Goal: Task Accomplishment & Management: Complete application form

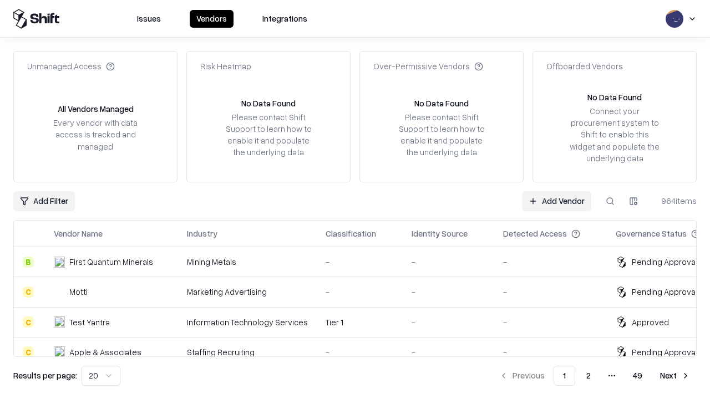
click at [557, 201] on link "Add Vendor" at bounding box center [556, 201] width 69 height 20
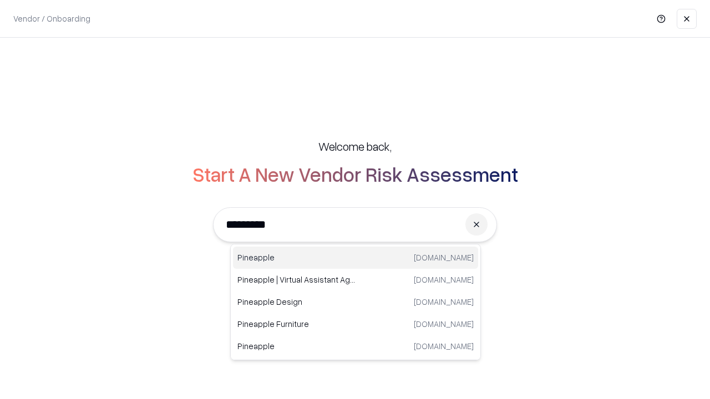
click at [356, 258] on div "Pineapple pineappleenergy.com" at bounding box center [355, 258] width 245 height 22
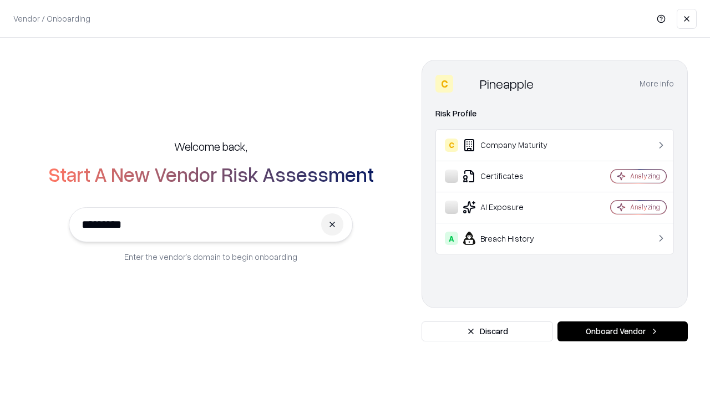
type input "*********"
click at [623, 332] on button "Onboard Vendor" at bounding box center [623, 332] width 130 height 20
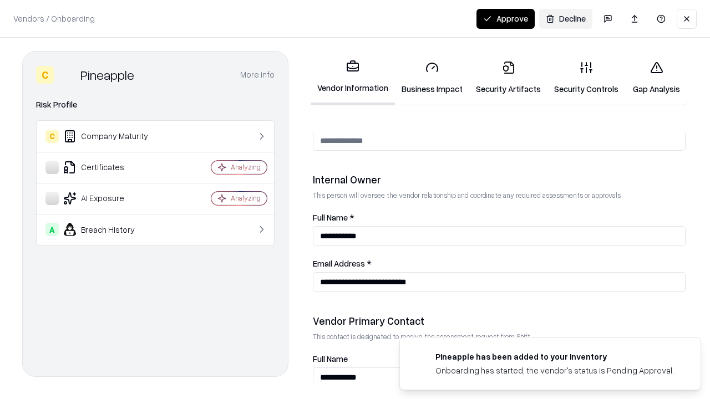
scroll to position [575, 0]
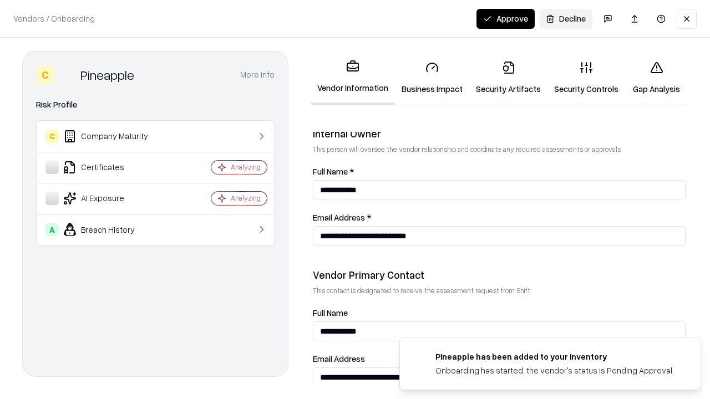
click at [508, 78] on link "Security Artifacts" at bounding box center [508, 78] width 78 height 52
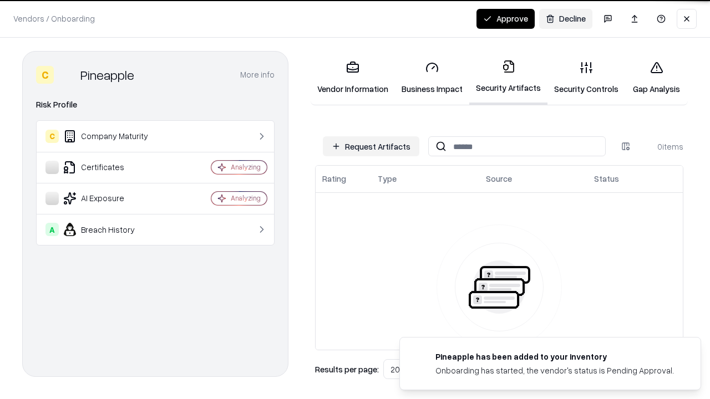
click at [371, 146] on button "Request Artifacts" at bounding box center [371, 146] width 97 height 20
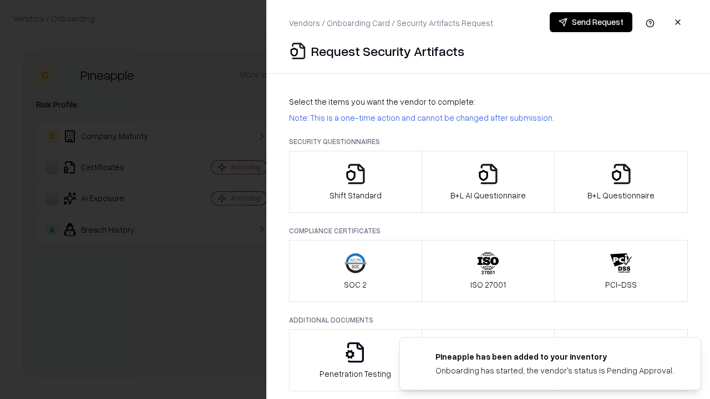
click at [621, 182] on icon "button" at bounding box center [621, 174] width 22 height 22
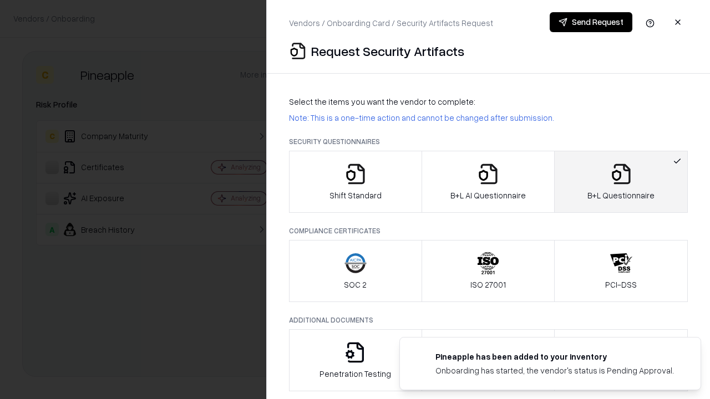
click at [488, 182] on icon "button" at bounding box center [488, 174] width 22 height 22
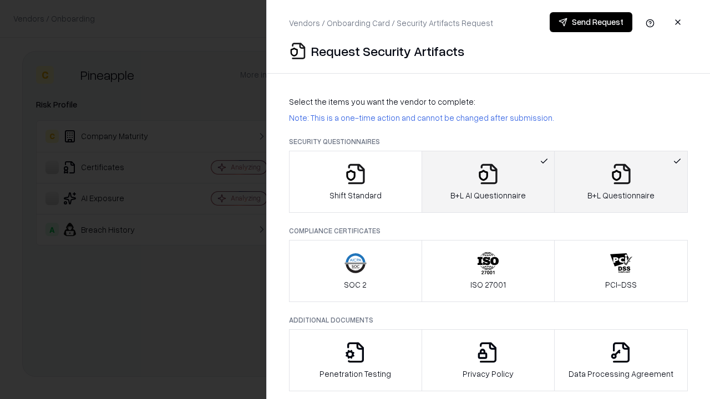
click at [591, 22] on button "Send Request" at bounding box center [591, 22] width 83 height 20
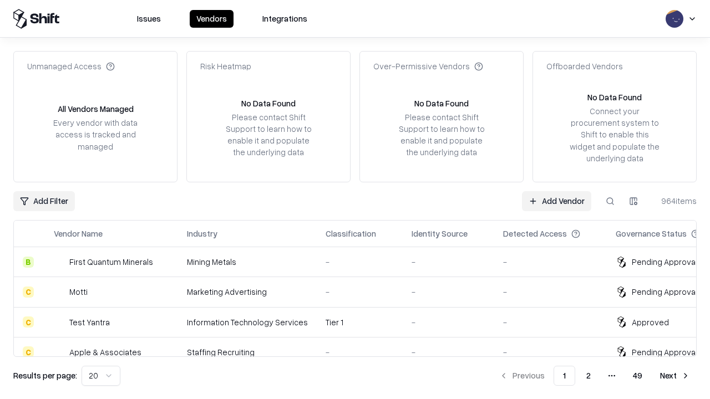
click at [610, 201] on button at bounding box center [610, 201] width 20 height 20
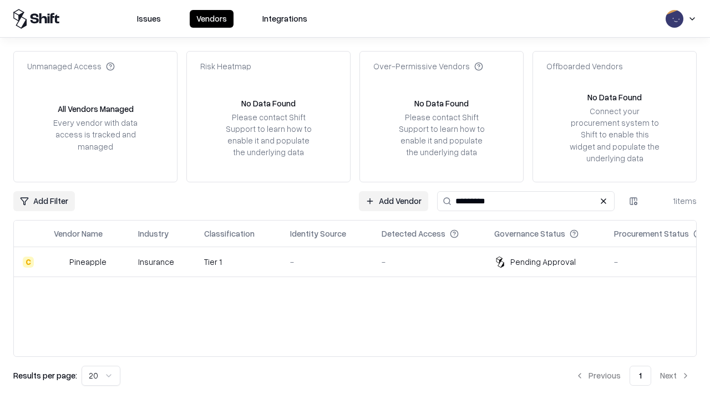
type input "*********"
click at [362, 262] on div "-" at bounding box center [327, 262] width 74 height 12
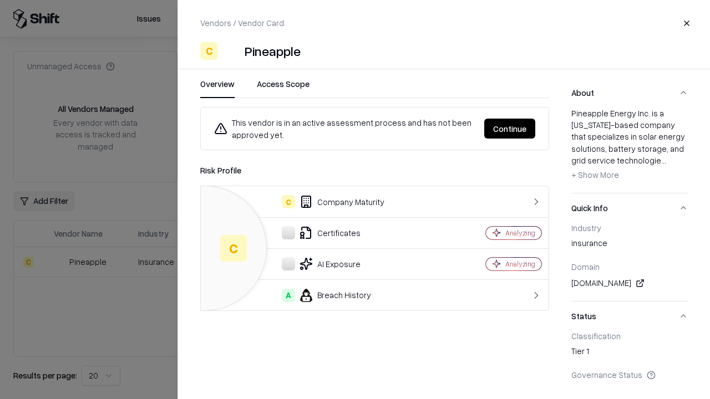
click at [510, 129] on button "Continue" at bounding box center [509, 129] width 51 height 20
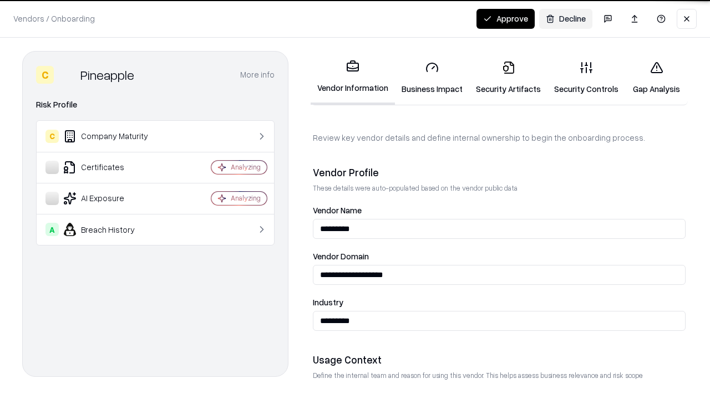
click at [508, 78] on link "Security Artifacts" at bounding box center [508, 78] width 78 height 52
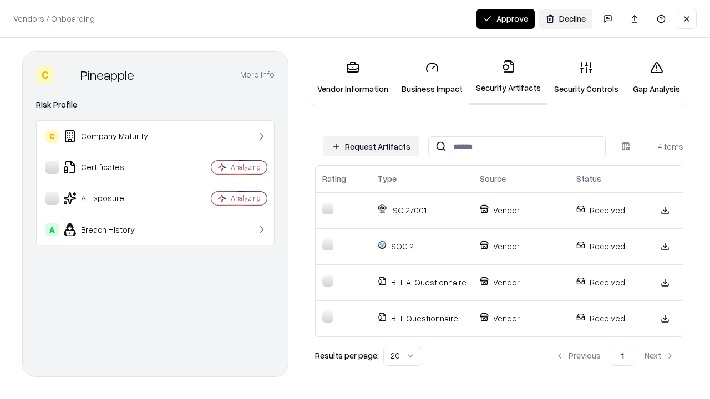
click at [505, 18] on button "Approve" at bounding box center [506, 19] width 58 height 20
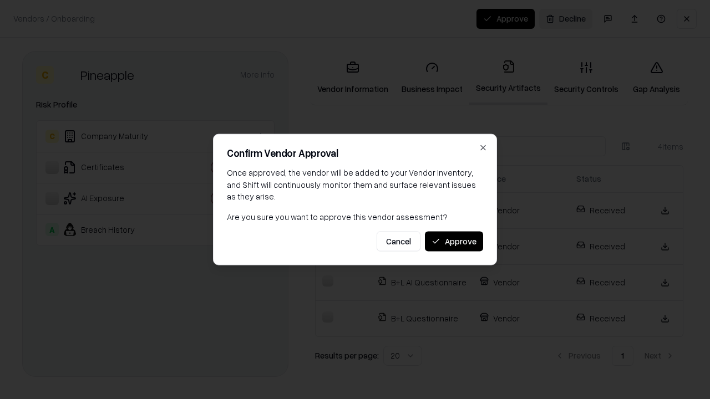
click at [454, 241] on button "Approve" at bounding box center [454, 241] width 58 height 20
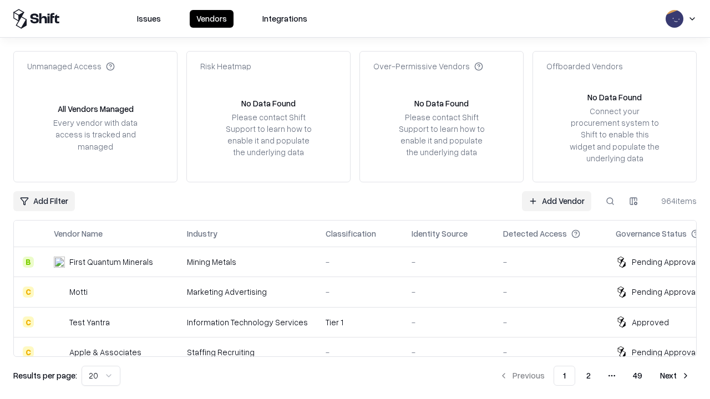
type input "*********"
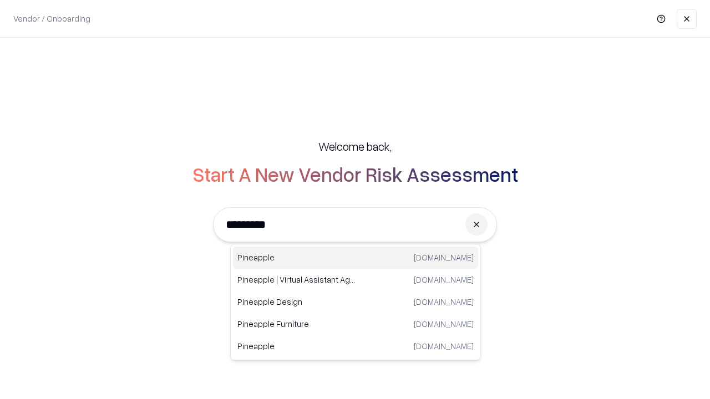
click at [356, 258] on div "Pineapple [DOMAIN_NAME]" at bounding box center [355, 258] width 245 height 22
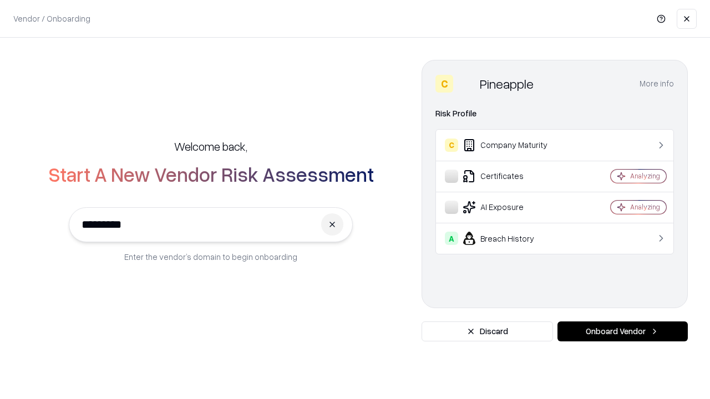
type input "*********"
click at [623, 332] on button "Onboard Vendor" at bounding box center [623, 332] width 130 height 20
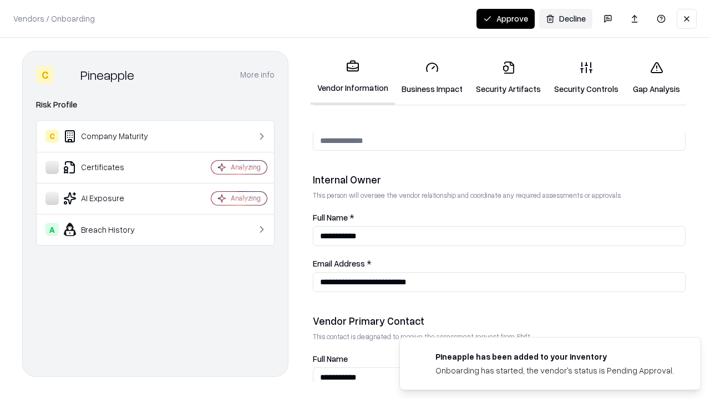
scroll to position [575, 0]
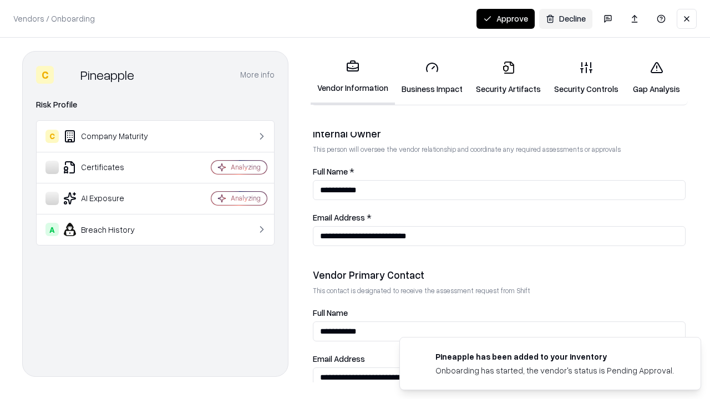
click at [505, 18] on button "Approve" at bounding box center [506, 19] width 58 height 20
